Goal: Check status: Check status

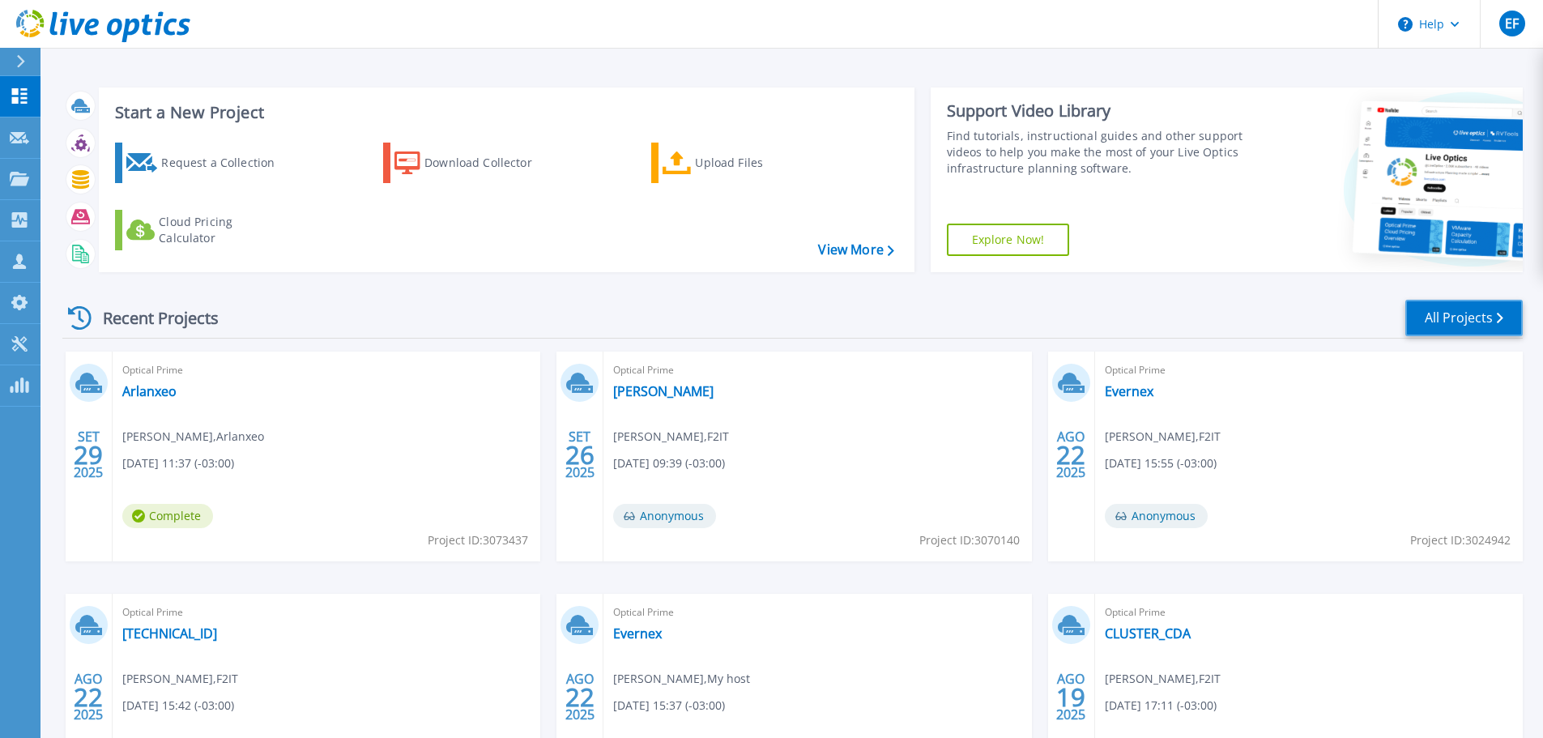
click at [1464, 317] on link "All Projects" at bounding box center [1463, 318] width 117 height 36
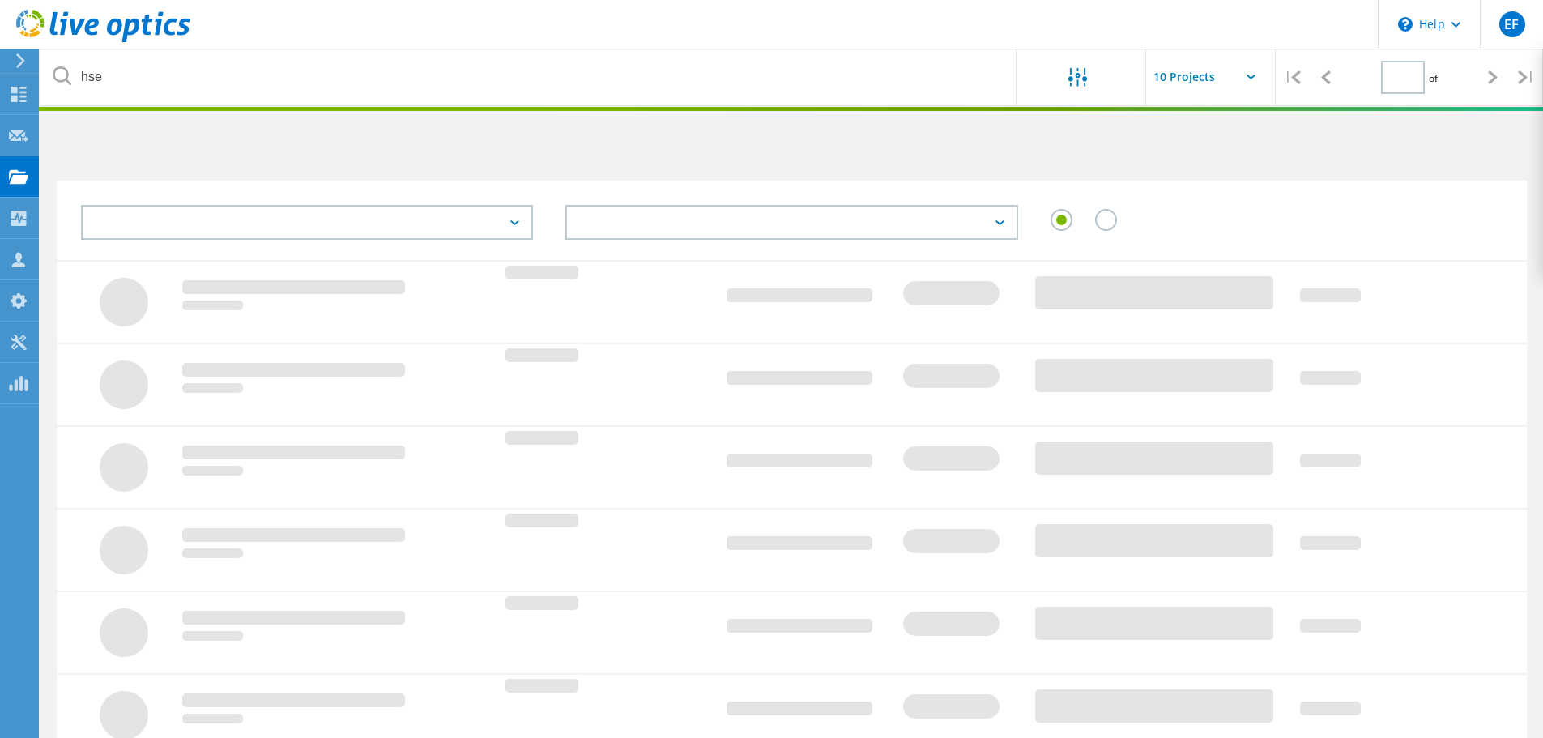
type input "1"
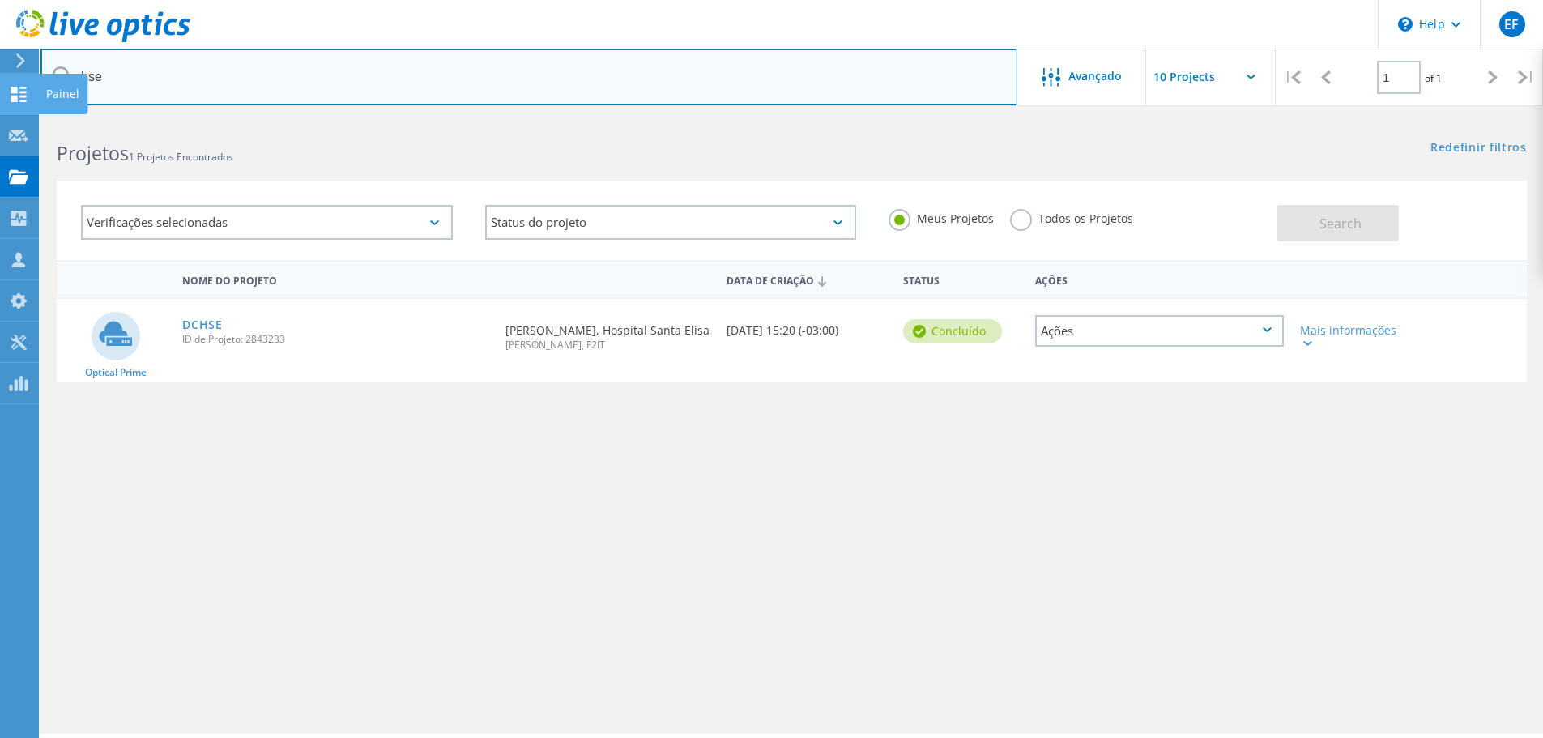
drag, startPoint x: 302, startPoint y: 70, endPoint x: 26, endPoint y: 77, distance: 276.2
click at [26, 117] on div "\n Help Explore Helpful Articles Contact Support EF Membro da equipe parceira d…" at bounding box center [771, 449] width 1543 height 665
type input "h"
drag, startPoint x: 156, startPoint y: 84, endPoint x: 0, endPoint y: 73, distance: 156.7
click at [0, 117] on div "\n Help Explore Helpful Articles Contact Support EF Membro da equipe parceira d…" at bounding box center [771, 449] width 1543 height 665
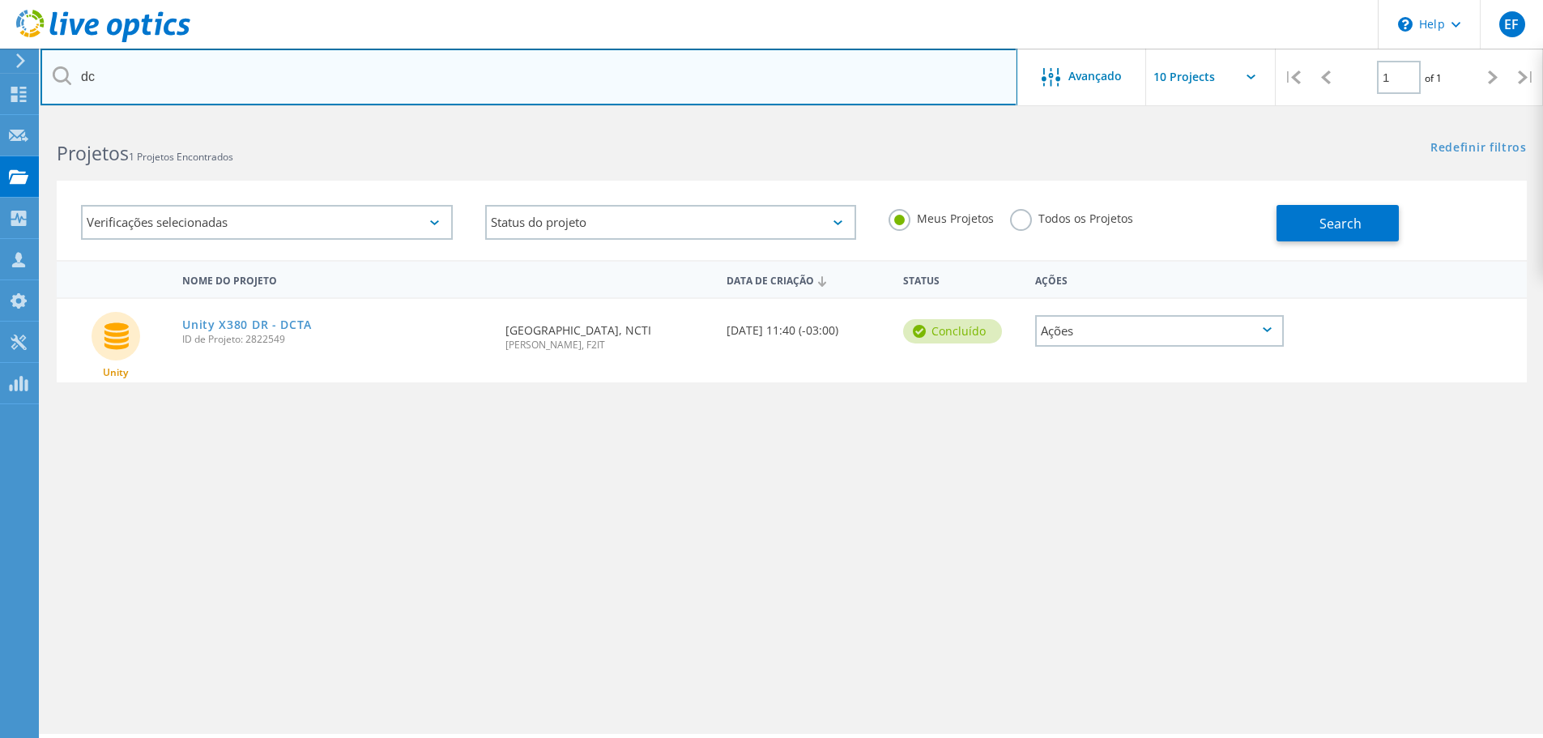
type input "d"
type input "jardim"
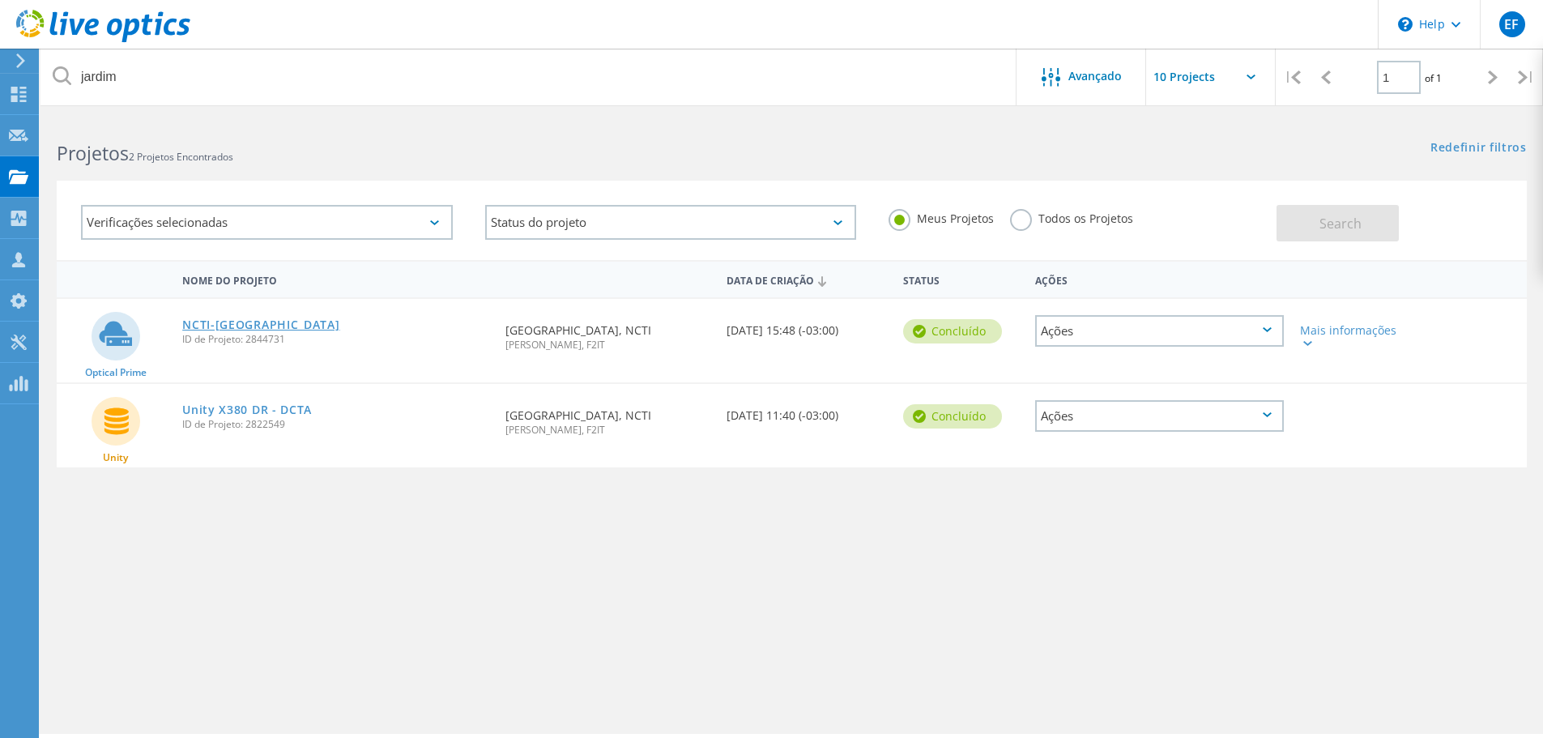
click at [194, 324] on link "NCTI-[GEOGRAPHIC_DATA]" at bounding box center [260, 324] width 157 height 11
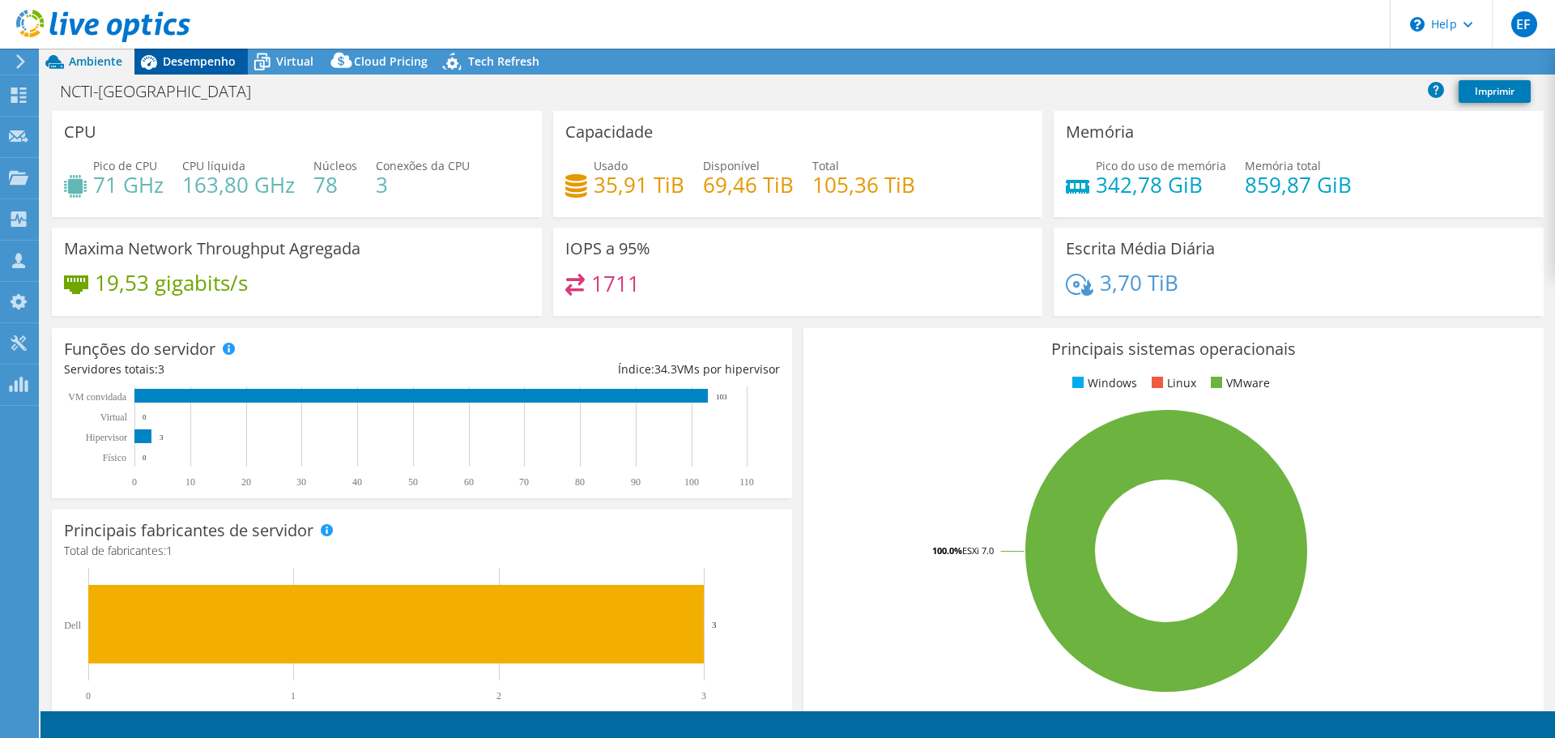
click at [211, 66] on span "Desempenho" at bounding box center [199, 60] width 73 height 15
select select "USD"
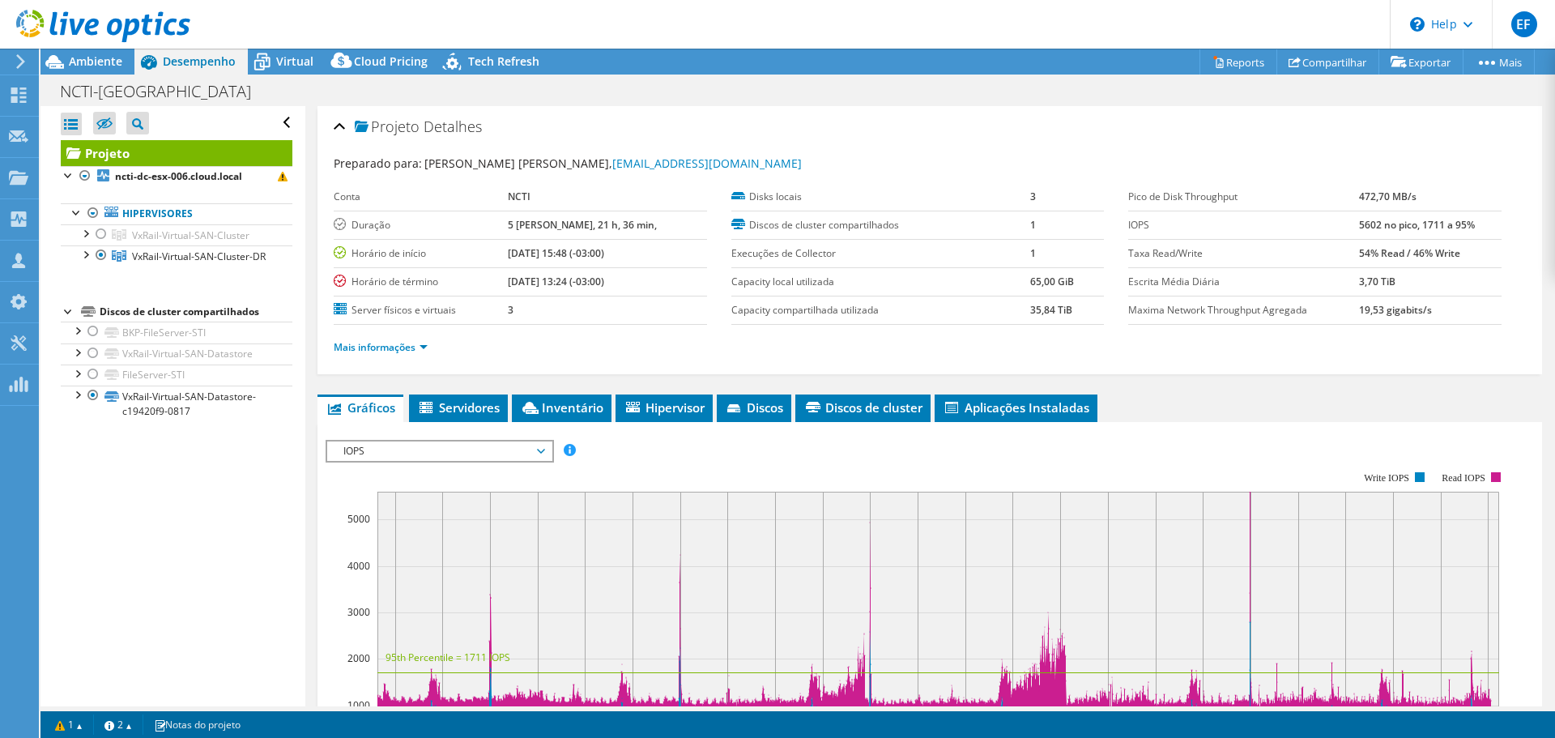
click at [105, 57] on span "Ambiente" at bounding box center [95, 60] width 53 height 15
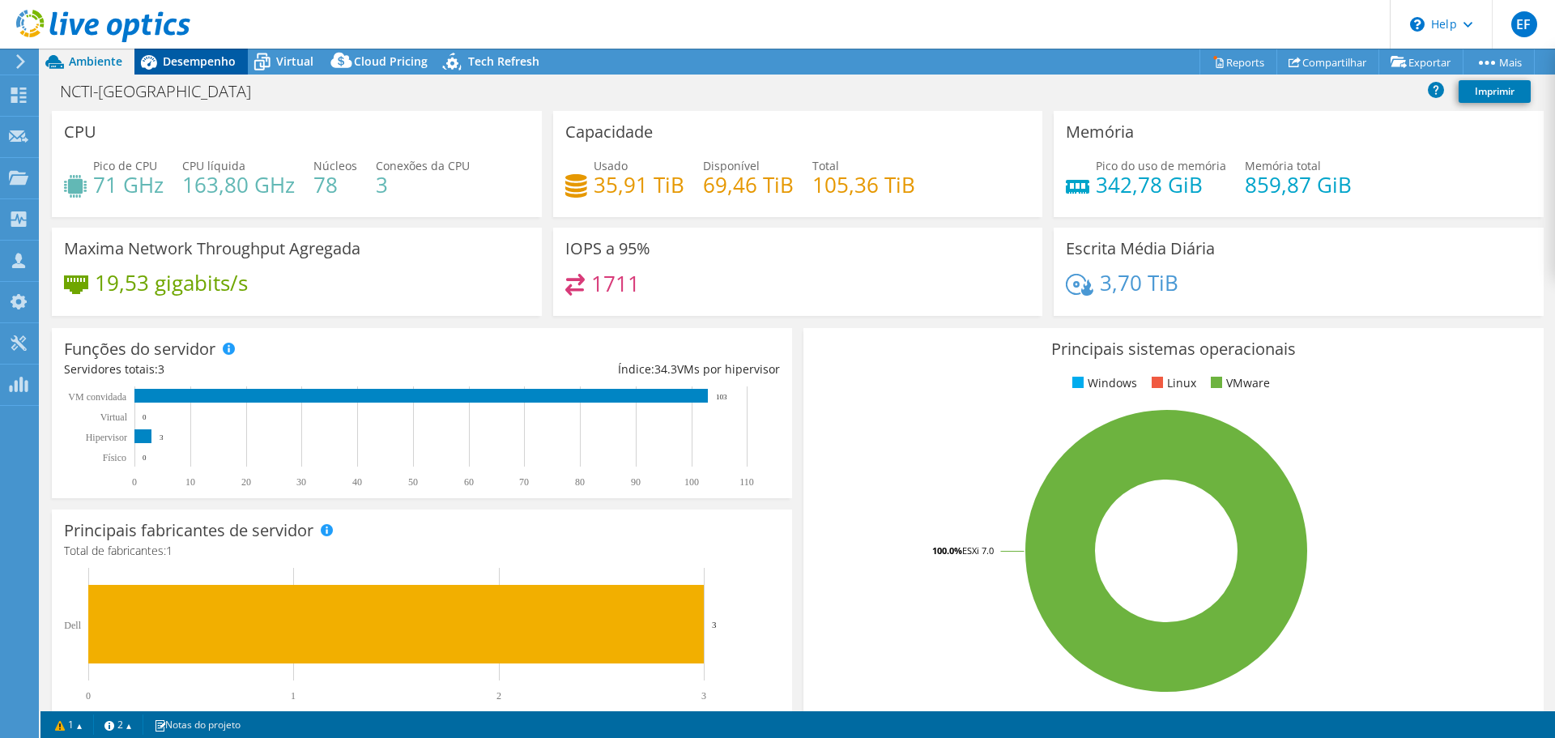
click at [174, 61] on span "Desempenho" at bounding box center [199, 60] width 73 height 15
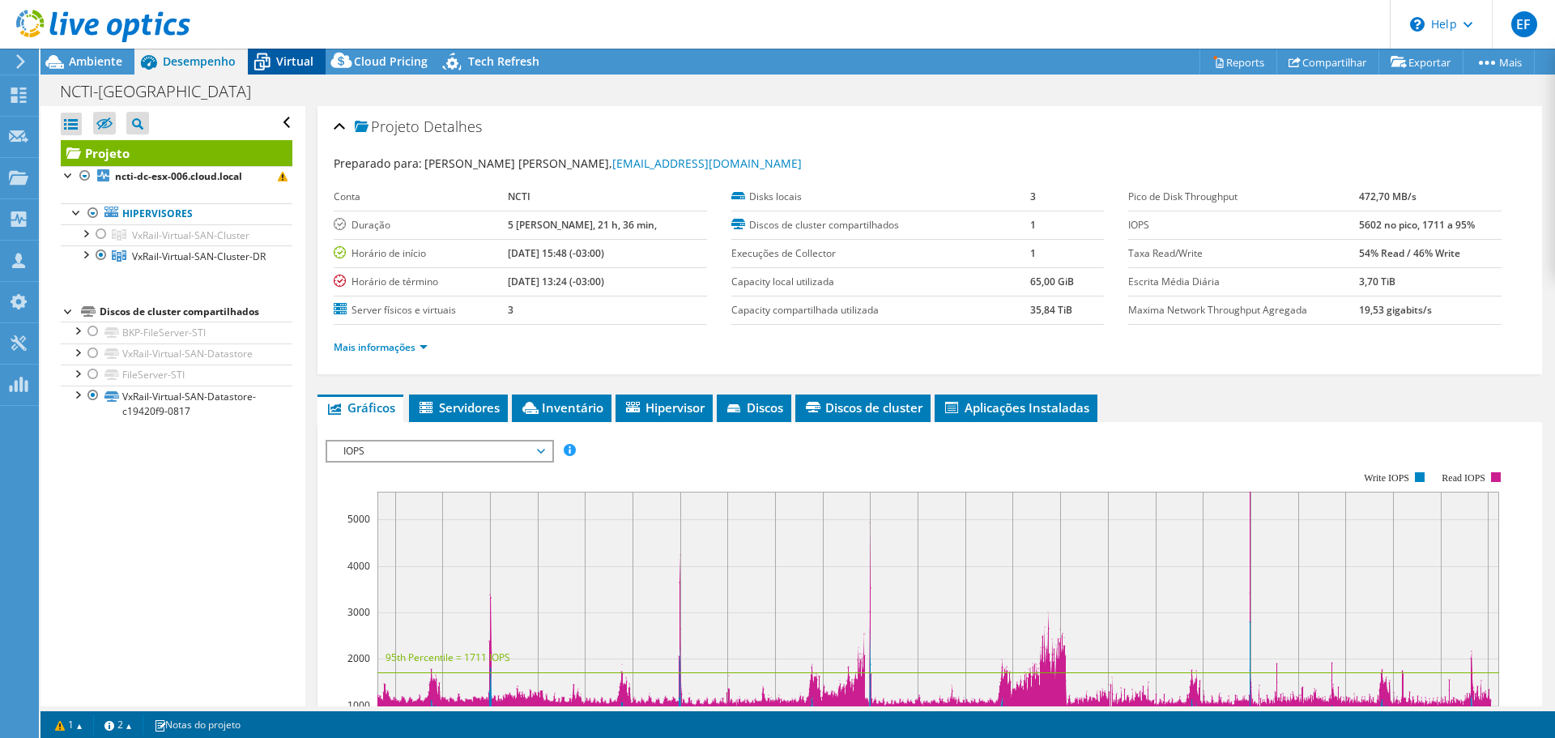
click at [277, 64] on span "Virtual" at bounding box center [294, 60] width 37 height 15
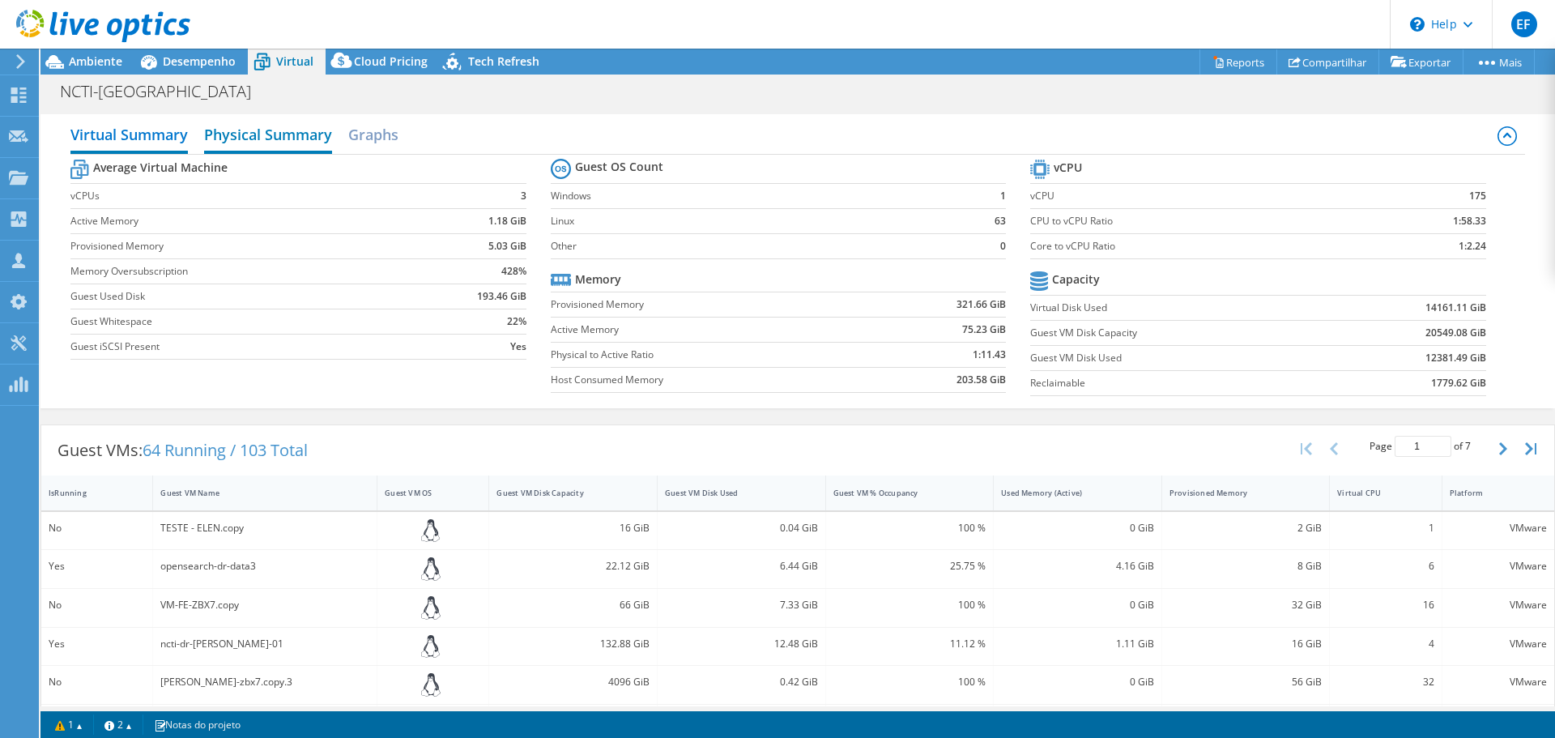
click at [212, 141] on h2 "Physical Summary" at bounding box center [268, 136] width 128 height 36
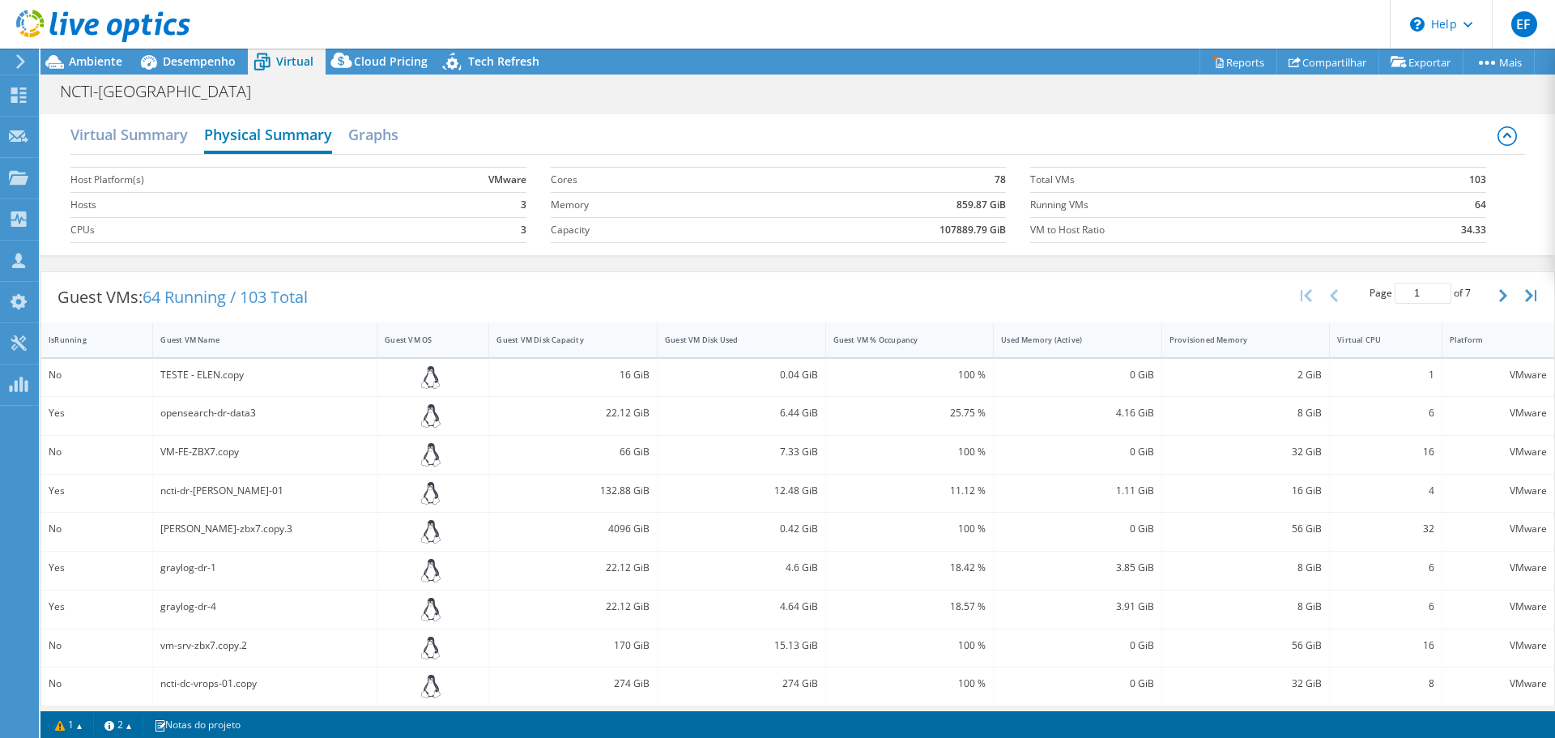
click at [310, 128] on h2 "Physical Summary" at bounding box center [268, 136] width 128 height 36
click at [407, 147] on div "Virtual Summary Physical Summary Graphs" at bounding box center [797, 136] width 1454 height 36
click at [385, 132] on h2 "Graphs" at bounding box center [373, 136] width 50 height 36
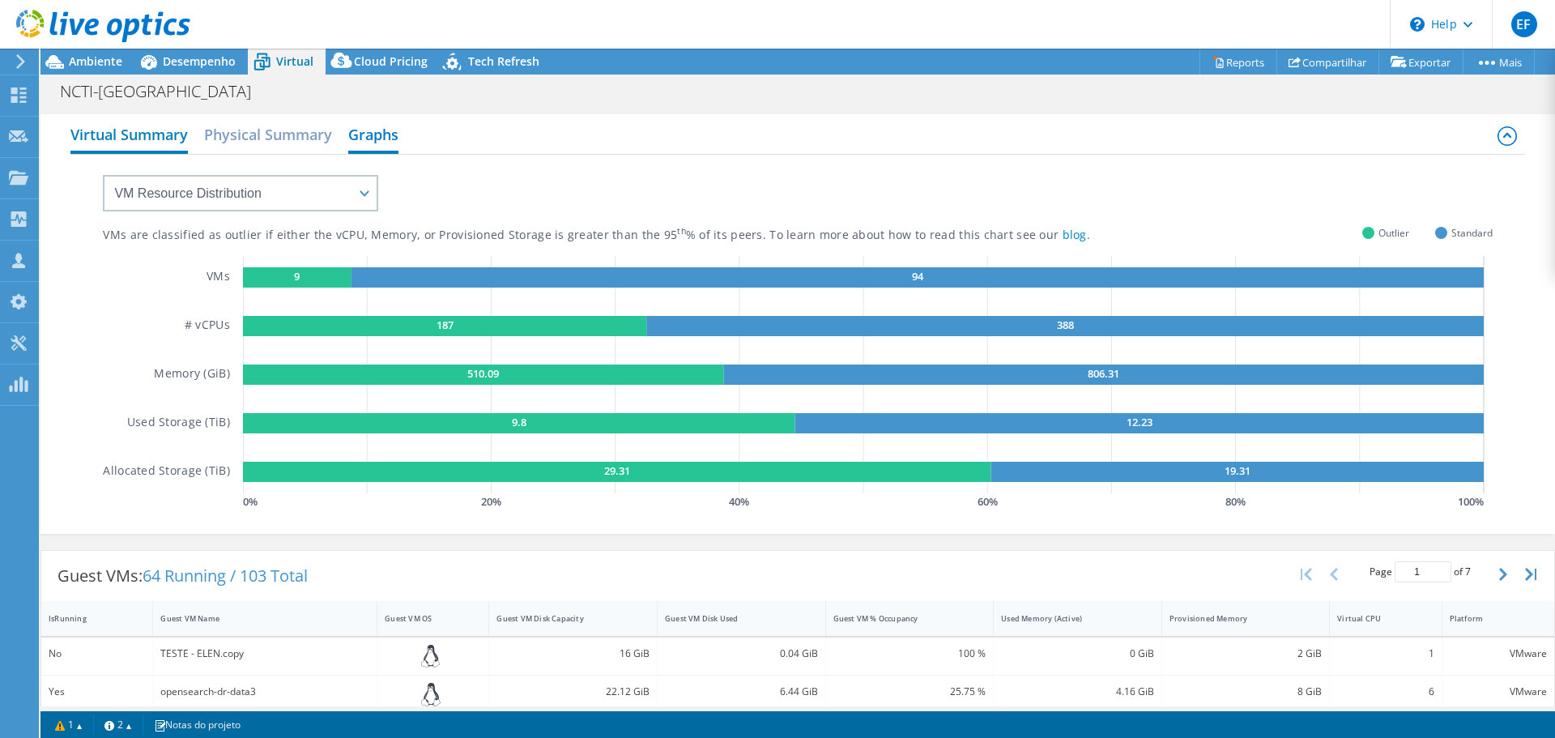
click at [160, 151] on h2 "Virtual Summary" at bounding box center [128, 136] width 117 height 36
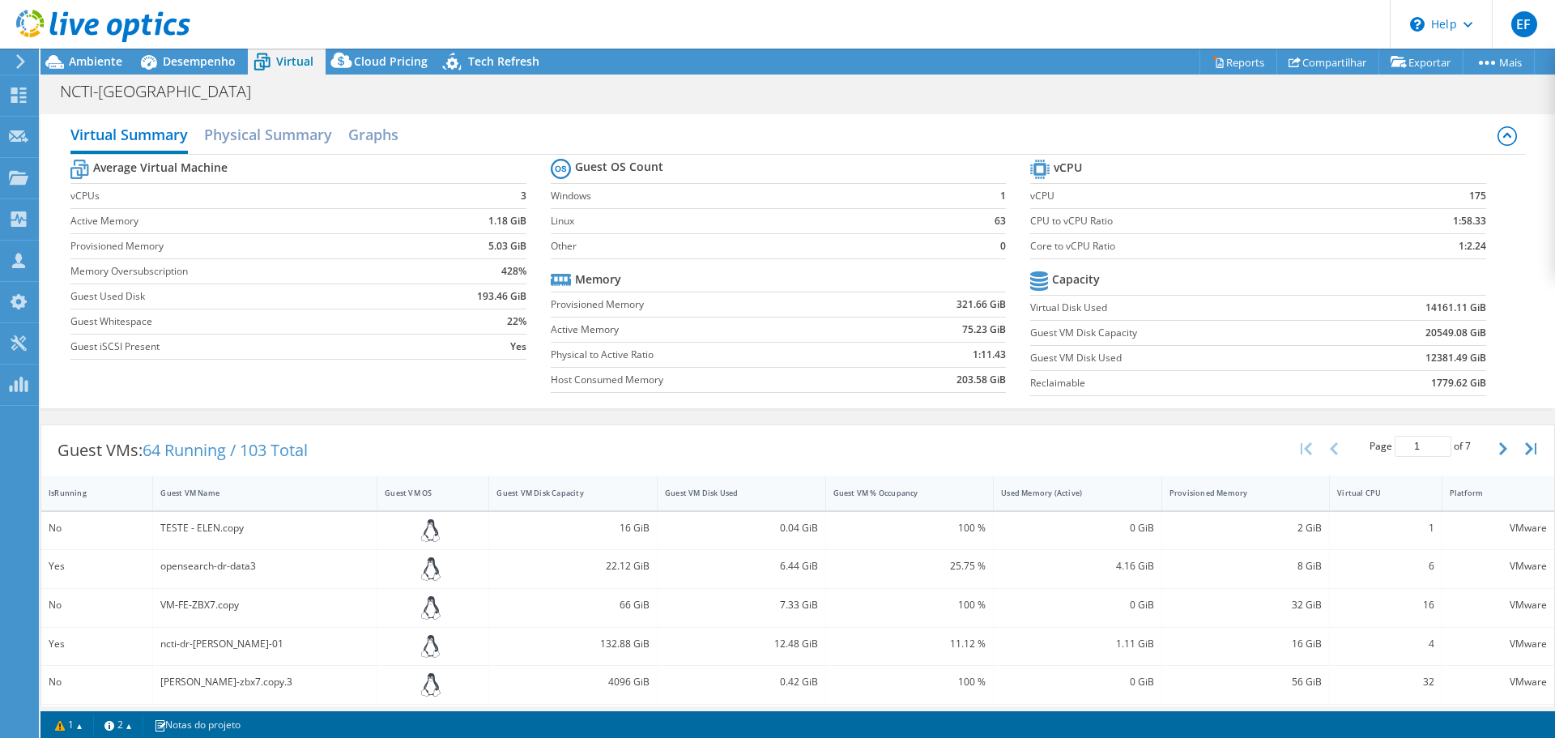
click at [60, 44] on link at bounding box center [103, 39] width 174 height 14
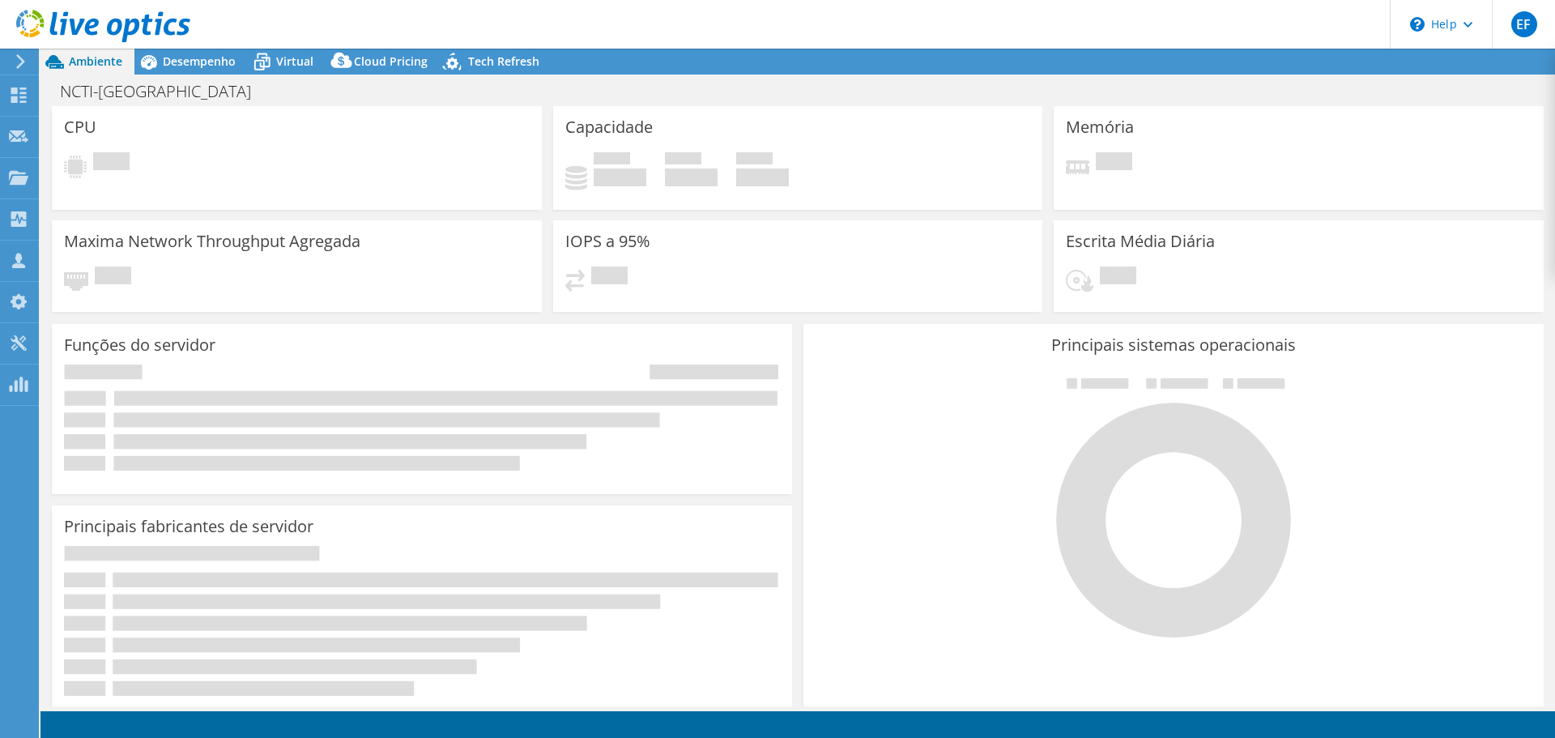
select select
select select "USD"
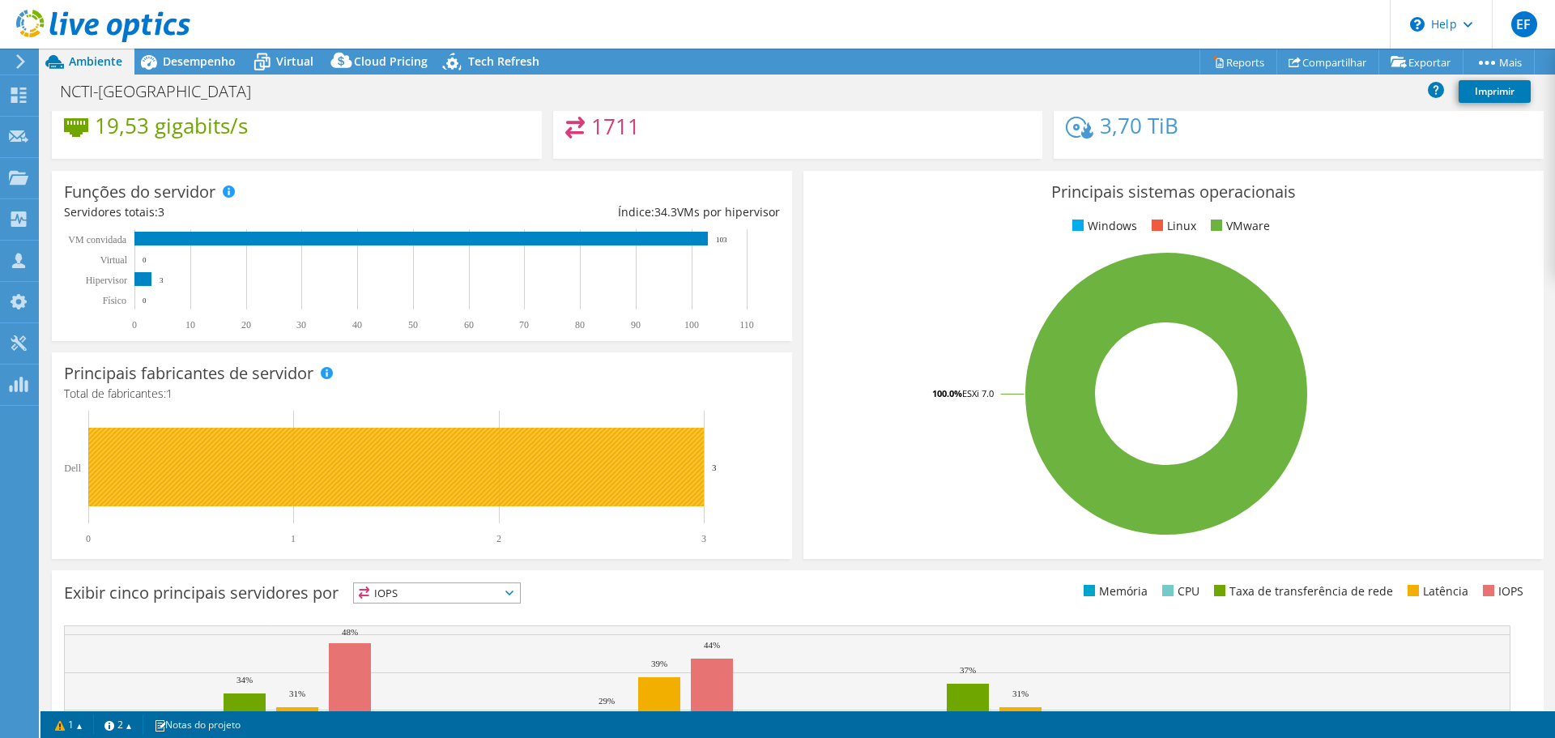
scroll to position [162, 0]
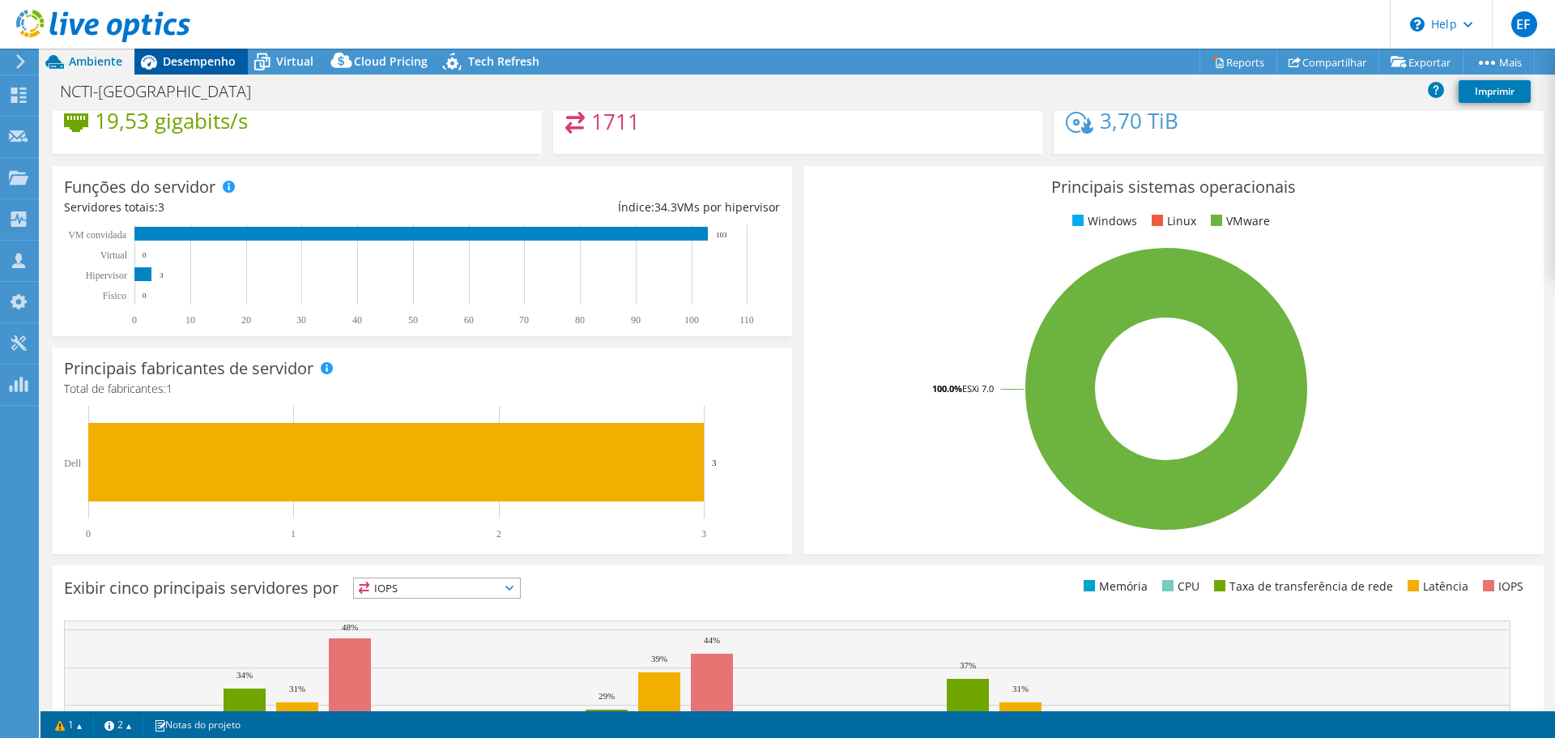
click at [202, 72] on div "Desempenho" at bounding box center [190, 62] width 113 height 26
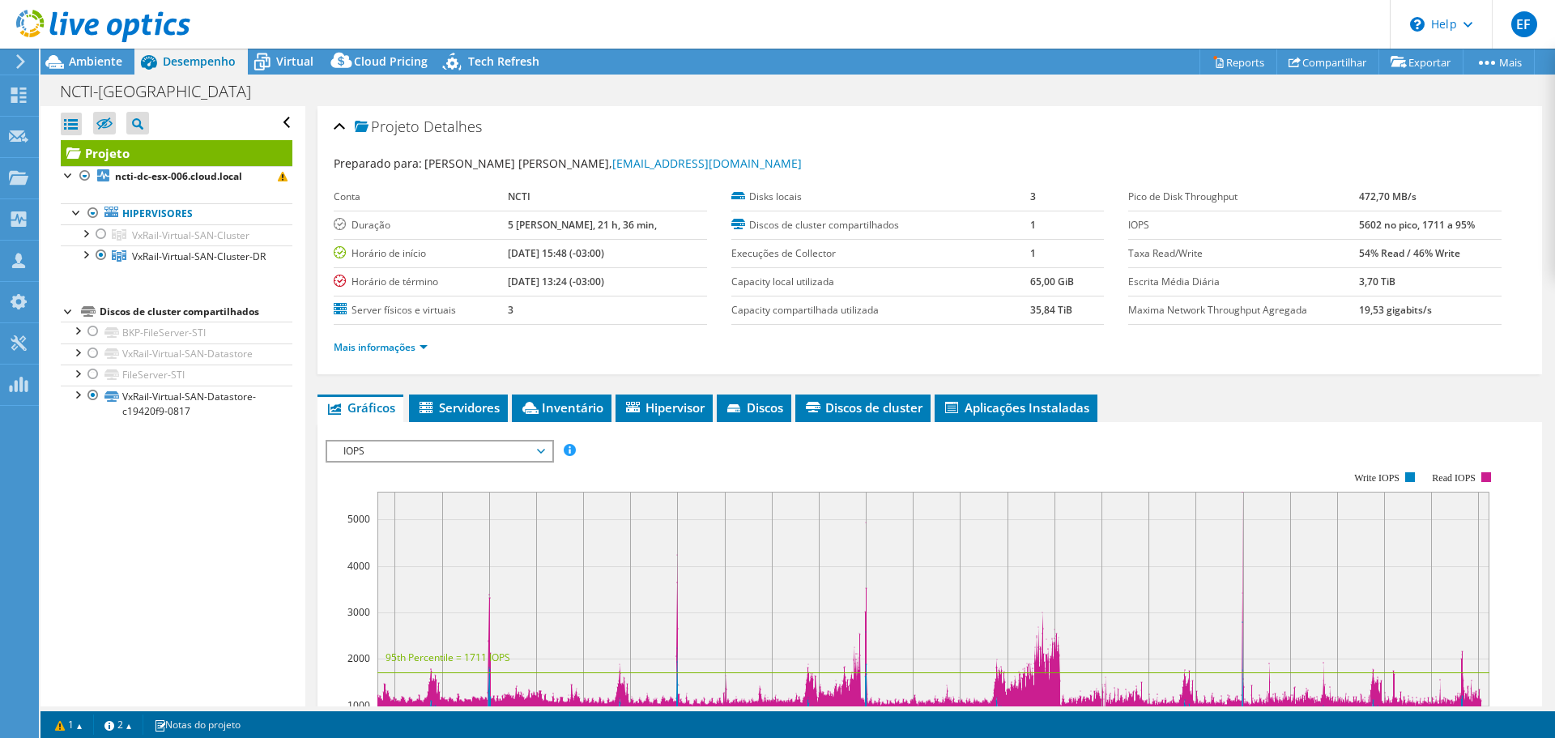
scroll to position [0, 0]
click at [307, 66] on span "Virtual" at bounding box center [294, 60] width 37 height 15
